Goal: Transaction & Acquisition: Purchase product/service

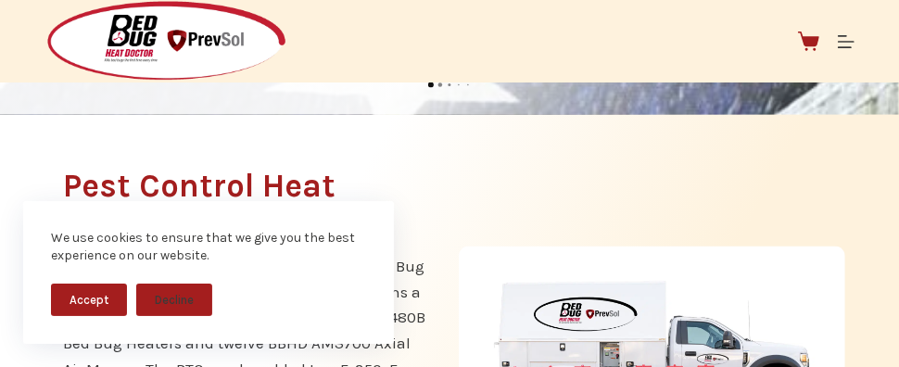
scroll to position [1449, 0]
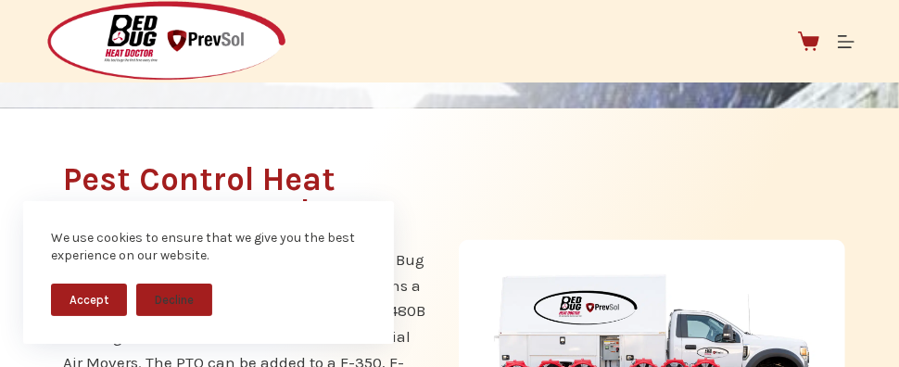
drag, startPoint x: 903, startPoint y: 27, endPoint x: 912, endPoint y: 142, distance: 115.3
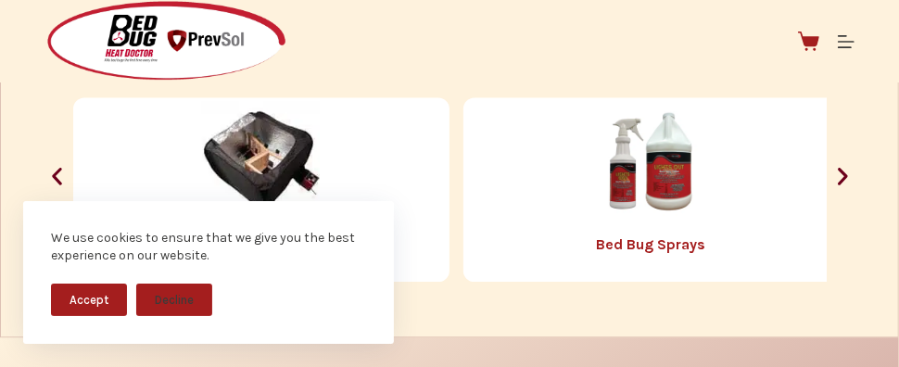
scroll to position [2148, 0]
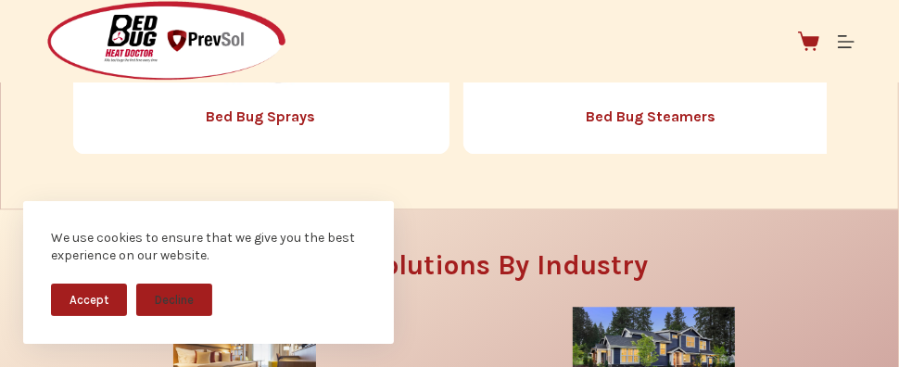
click at [635, 115] on link "Bed Bug Steamers" at bounding box center [652, 117] width 130 height 18
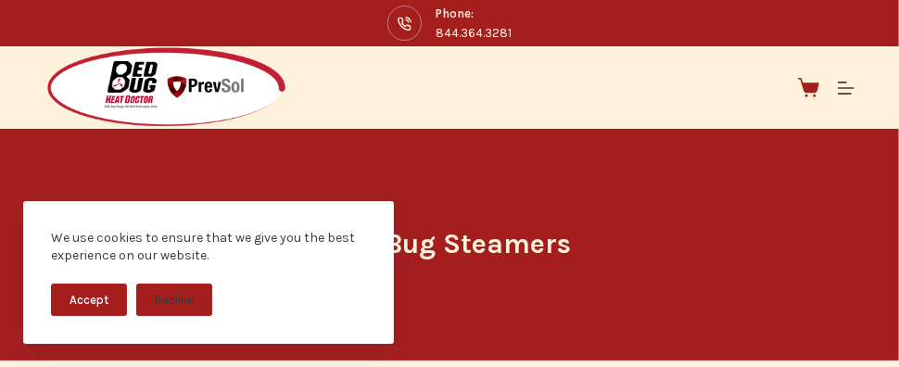
click at [99, 300] on button "Accept" at bounding box center [89, 300] width 76 height 32
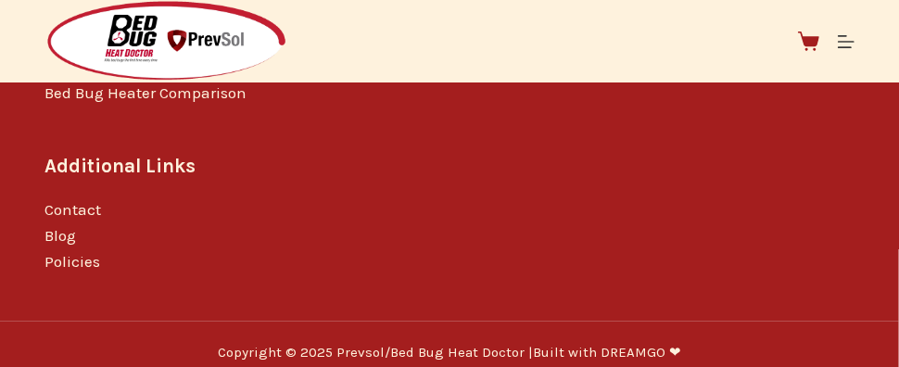
scroll to position [289, 0]
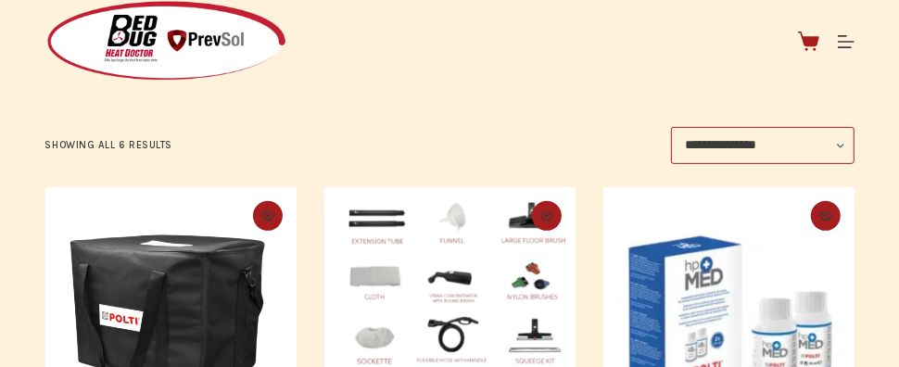
click at [184, 44] on img at bounding box center [166, 41] width 243 height 82
